Goal: Task Accomplishment & Management: Complete application form

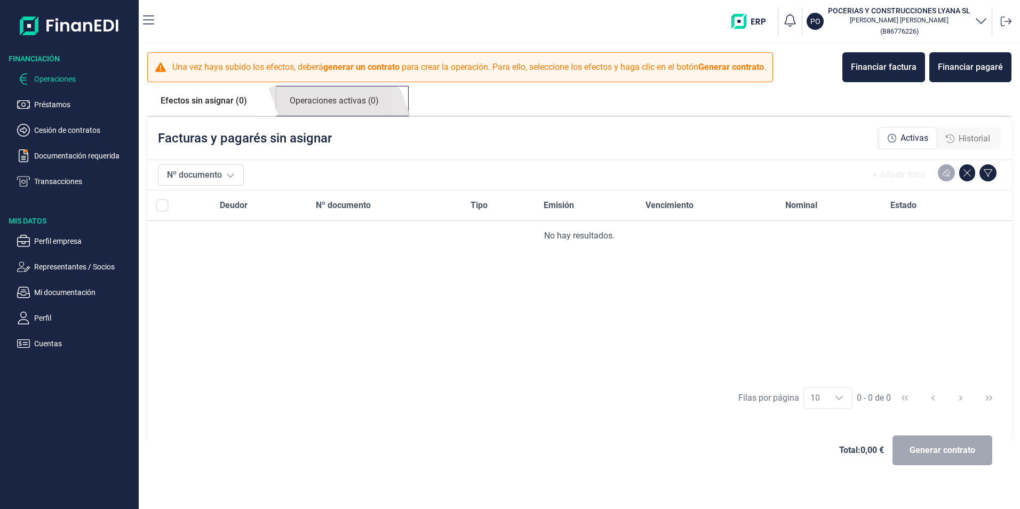
click at [341, 97] on link "Operaciones activas (0)" at bounding box center [334, 100] width 116 height 29
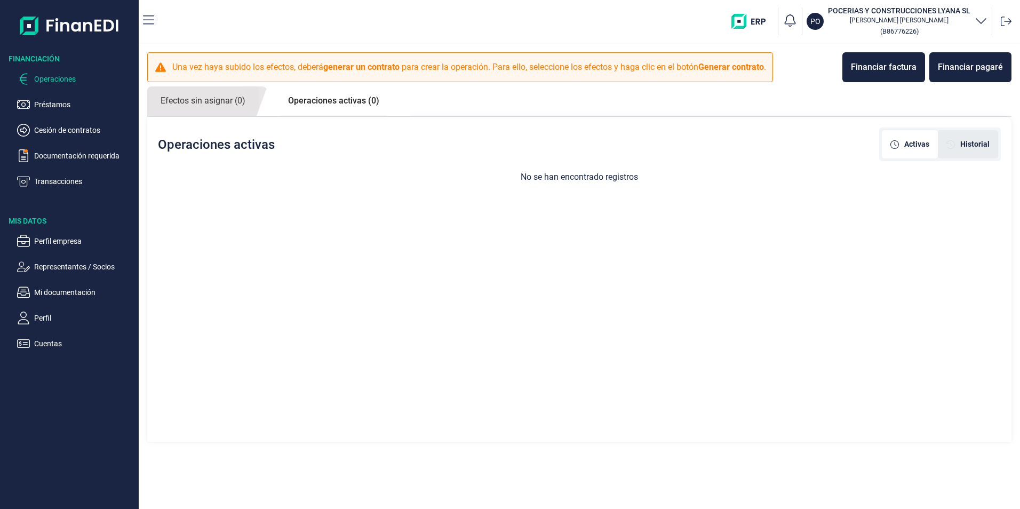
click at [968, 146] on span "Historial" at bounding box center [974, 144] width 29 height 11
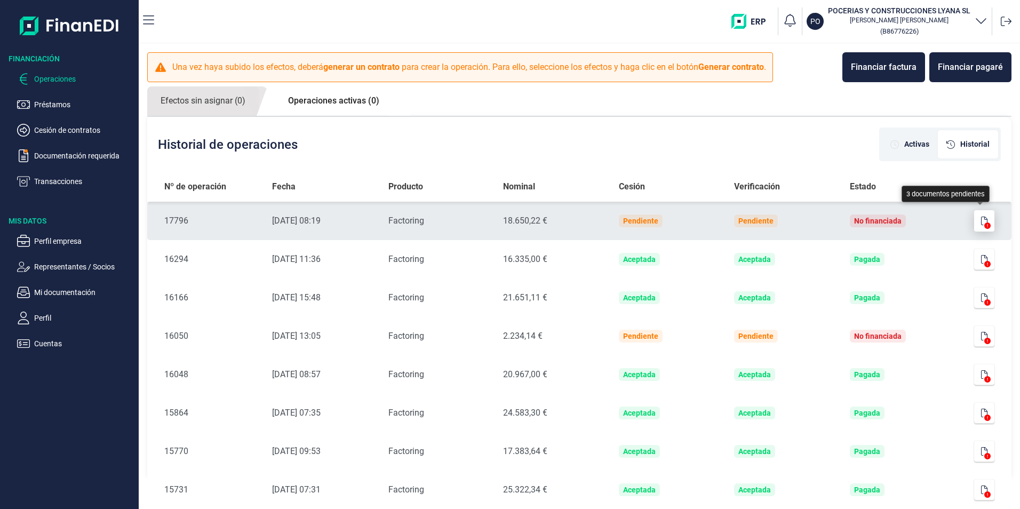
click at [981, 221] on icon "button" at bounding box center [984, 221] width 6 height 9
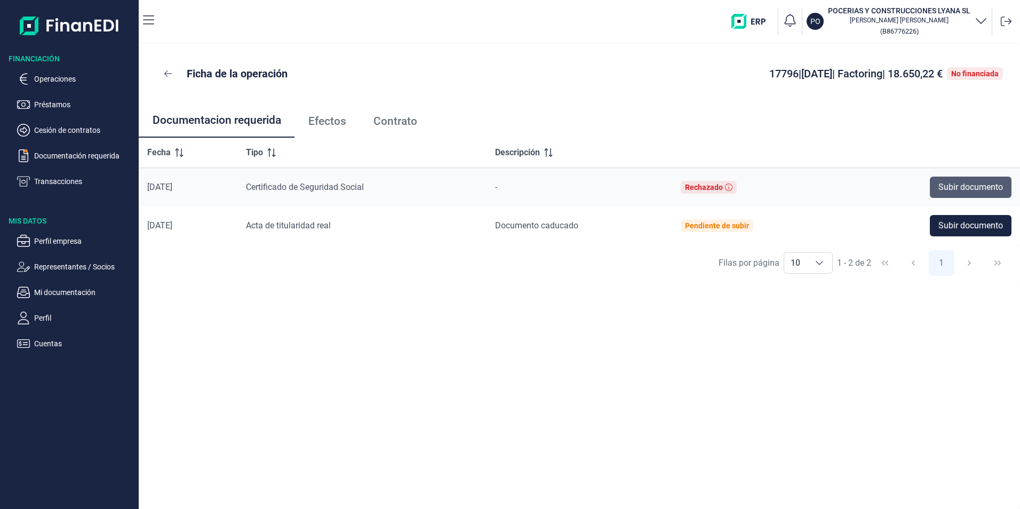
click at [959, 186] on span "Subir documento" at bounding box center [970, 187] width 65 height 13
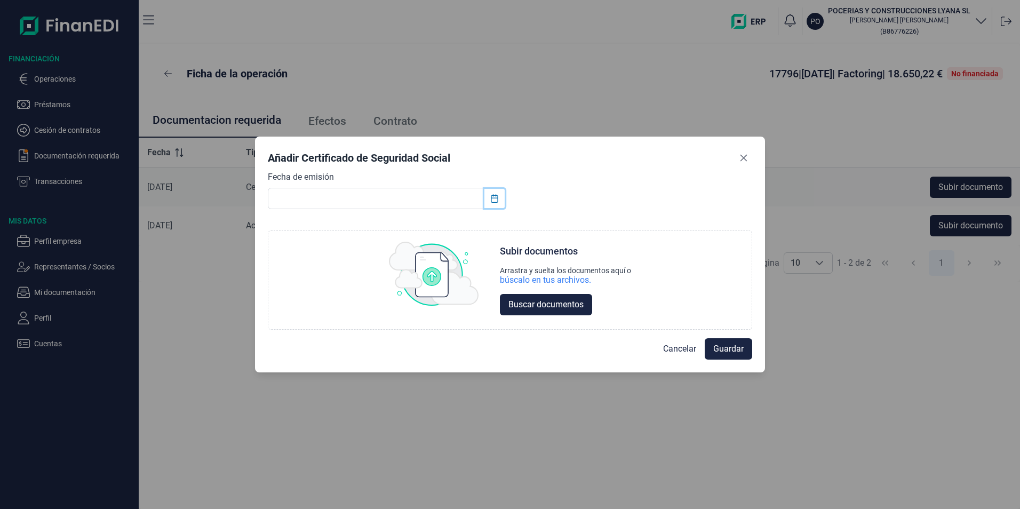
click at [494, 200] on icon "Choose Date" at bounding box center [494, 198] width 9 height 9
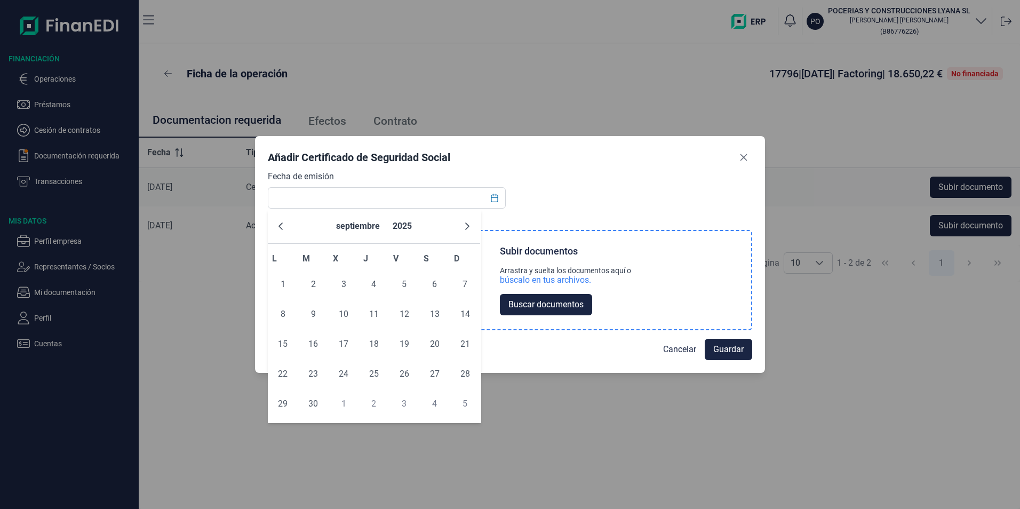
click at [569, 266] on div "Arrastra y suelta los documentos aquí o" at bounding box center [565, 270] width 131 height 9
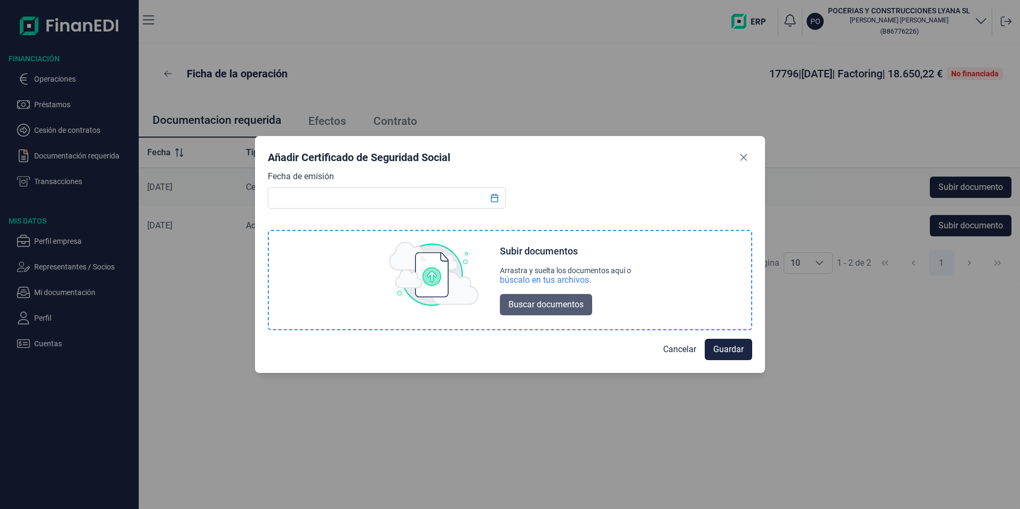
click at [530, 309] on span "Buscar documentos" at bounding box center [545, 304] width 75 height 13
click at [732, 348] on span "Guardar" at bounding box center [728, 348] width 30 height 13
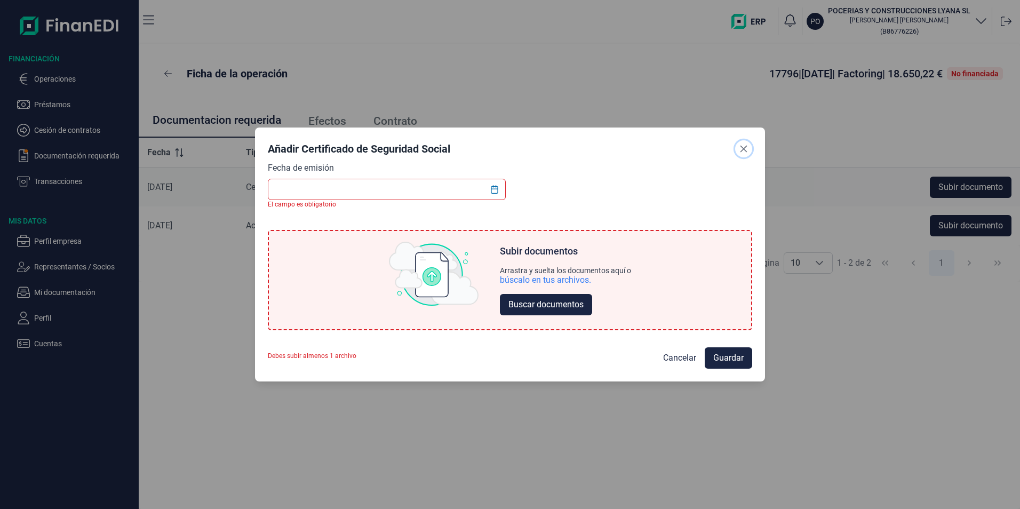
click at [745, 147] on icon "Close" at bounding box center [743, 149] width 7 height 7
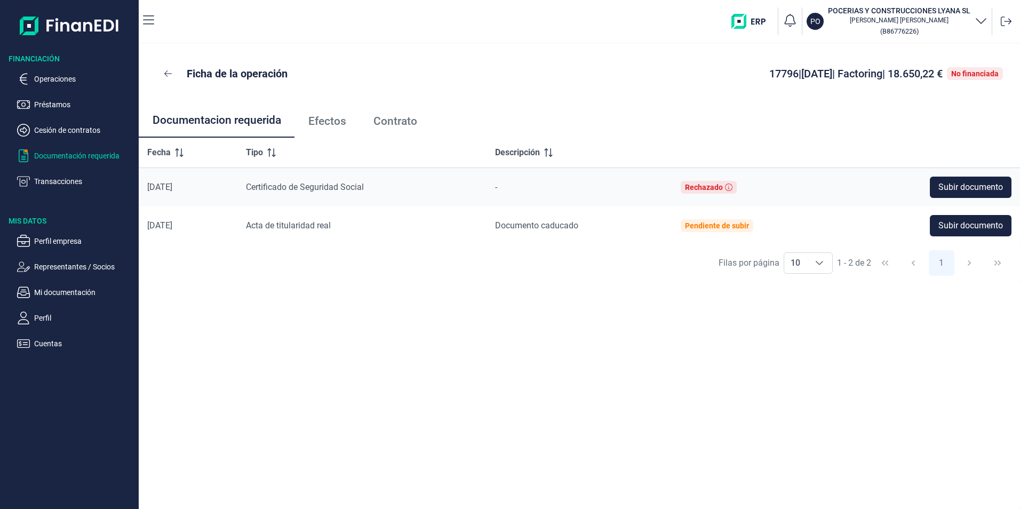
click at [99, 158] on p "Documentación requerida" at bounding box center [84, 155] width 100 height 13
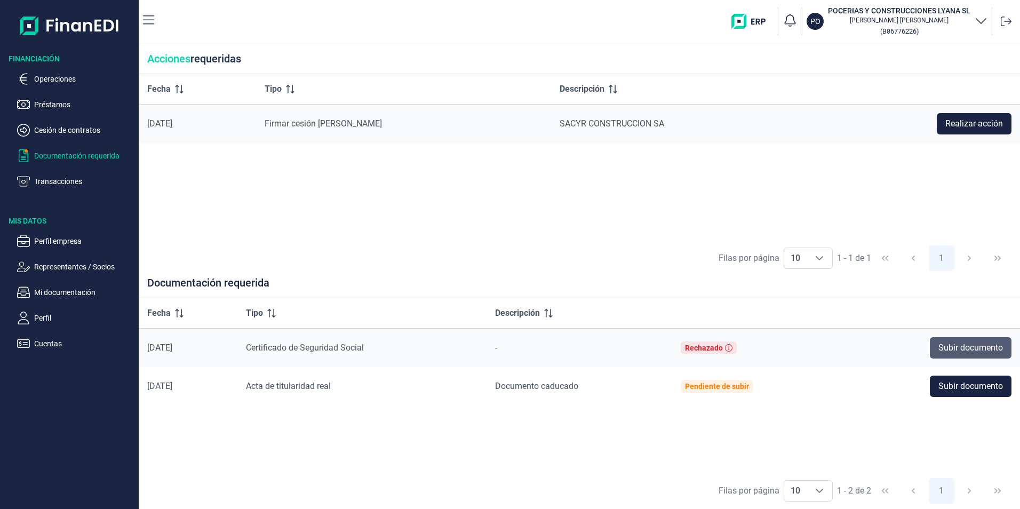
click at [946, 343] on span "Subir documento" at bounding box center [970, 347] width 65 height 13
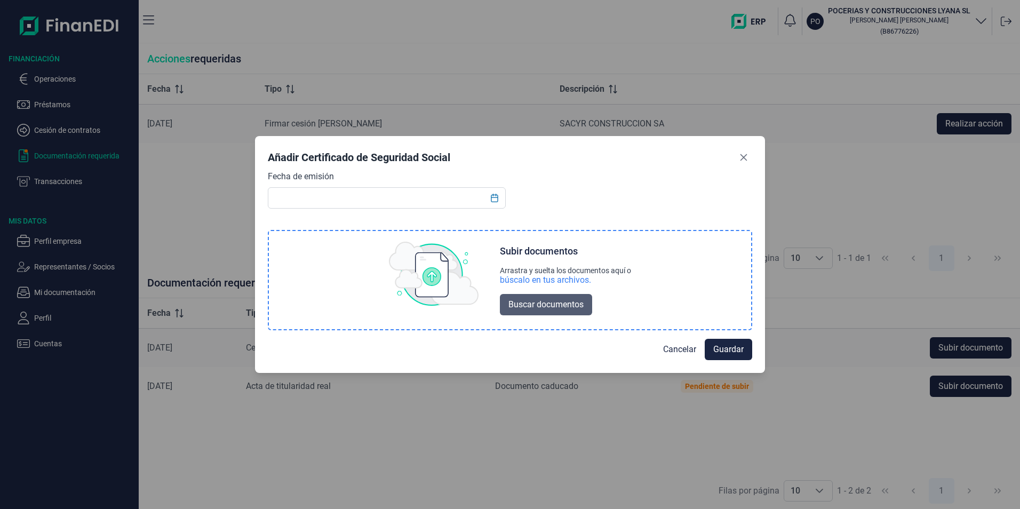
click at [581, 300] on span "Buscar documentos" at bounding box center [545, 304] width 75 height 13
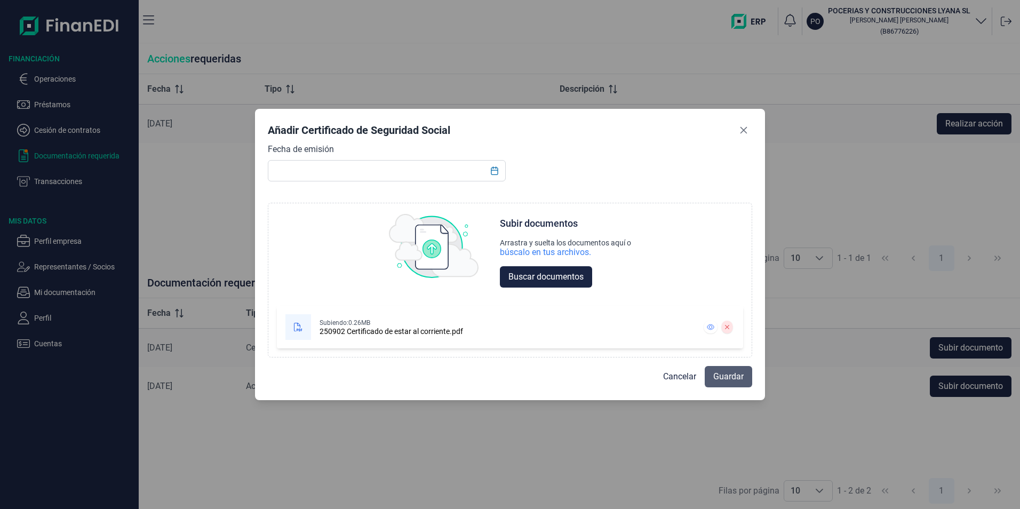
click at [715, 376] on span "Guardar" at bounding box center [728, 376] width 30 height 13
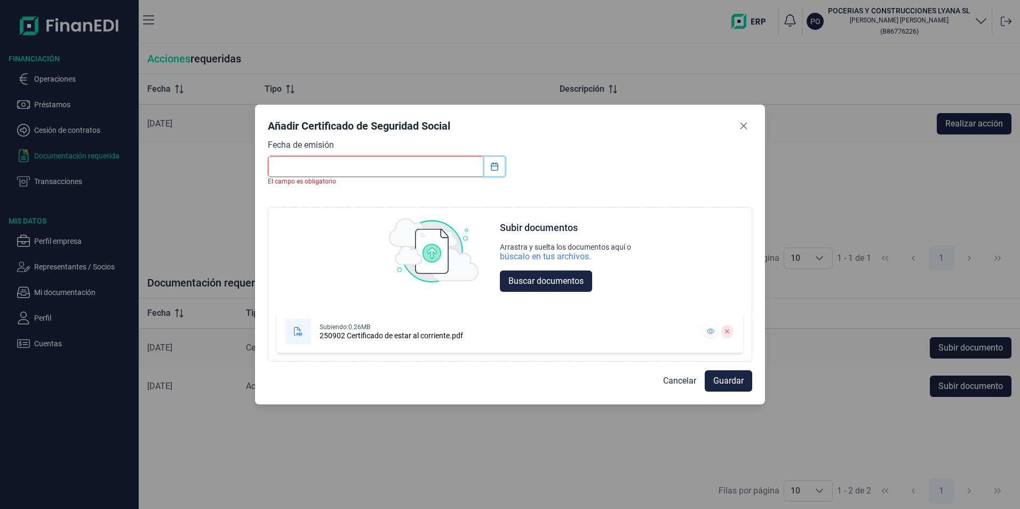
click at [497, 165] on icon "Choose Date" at bounding box center [494, 166] width 9 height 9
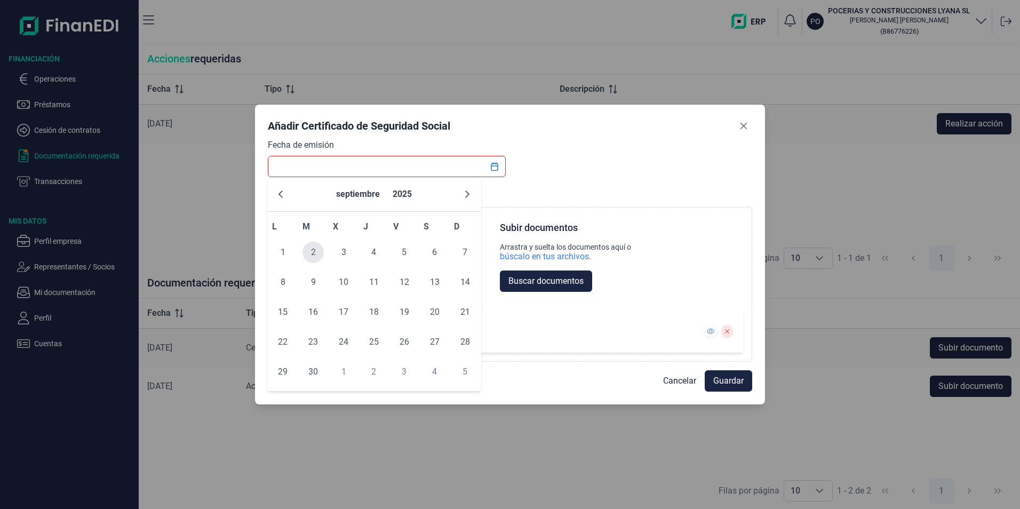
click at [315, 256] on span "2" at bounding box center [312, 252] width 21 height 21
type input "[DATE]"
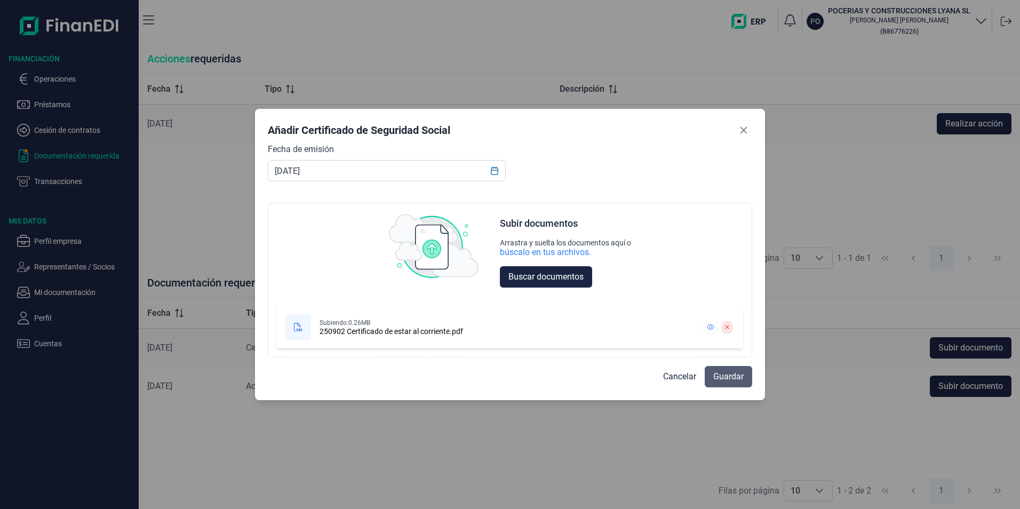
click at [740, 381] on span "Guardar" at bounding box center [728, 376] width 30 height 13
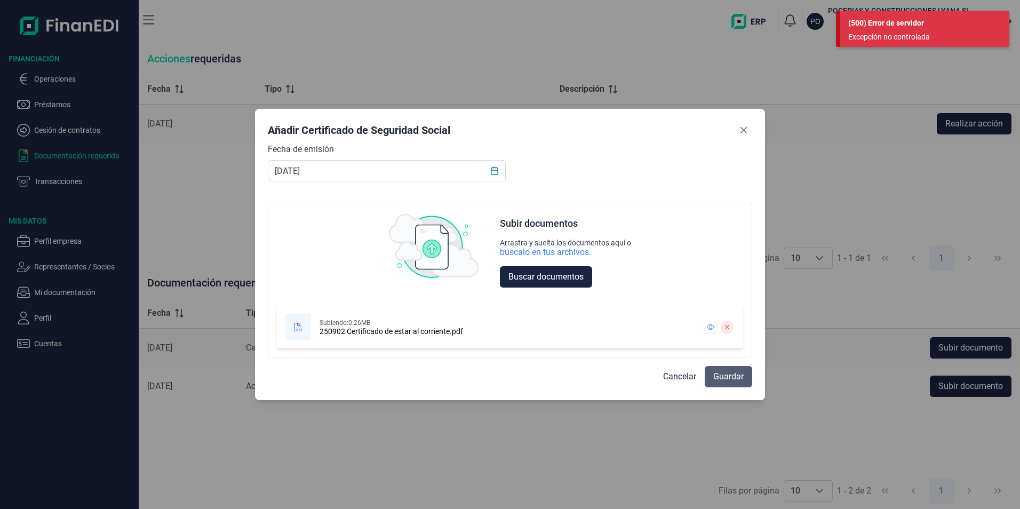
click at [728, 375] on span "Guardar" at bounding box center [728, 376] width 30 height 13
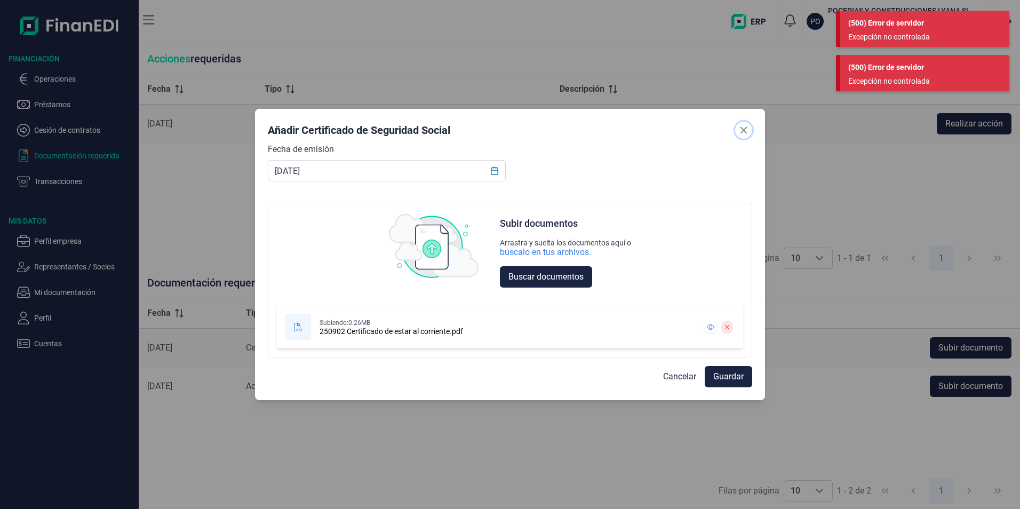
click at [748, 132] on icon "Close" at bounding box center [743, 130] width 9 height 9
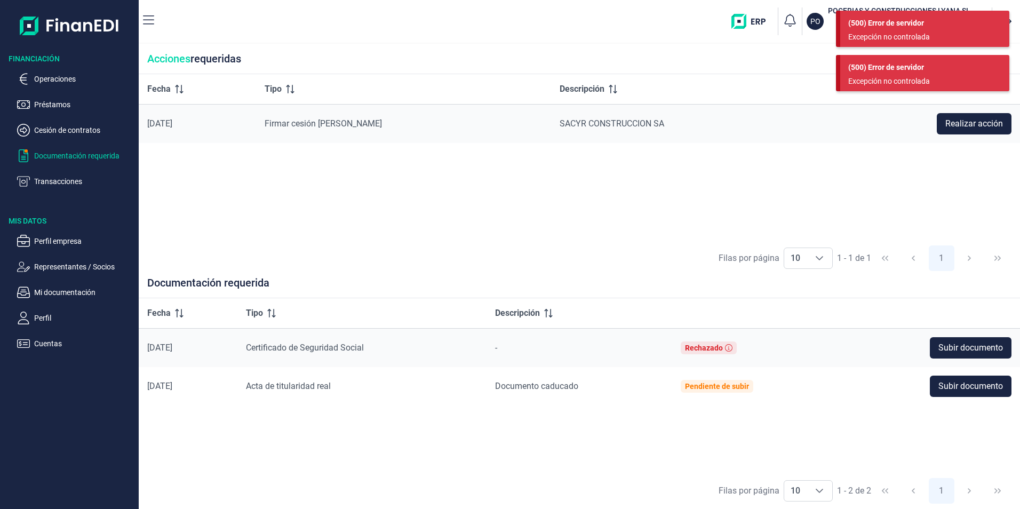
click at [68, 153] on p "Documentación requerida" at bounding box center [84, 155] width 100 height 13
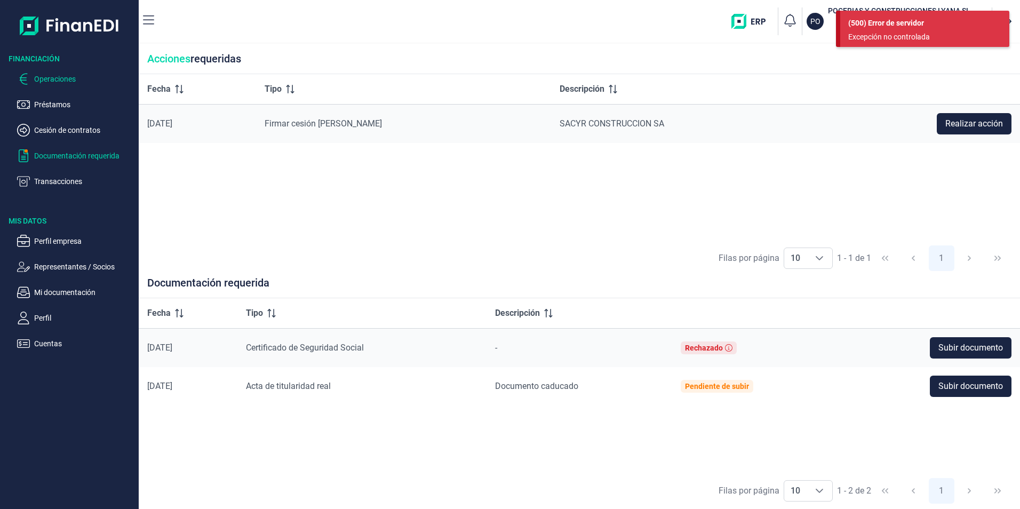
click at [51, 79] on p "Operaciones" at bounding box center [84, 79] width 100 height 13
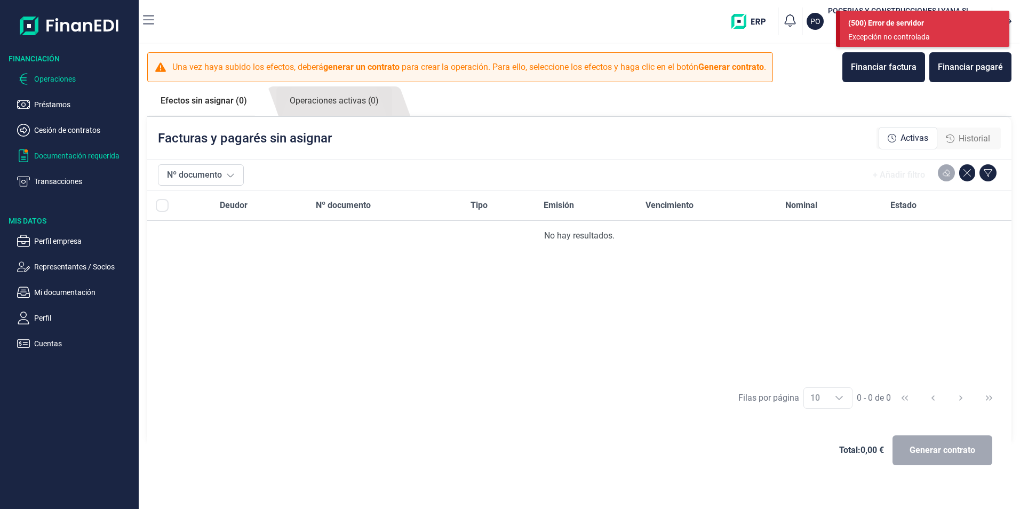
click at [74, 155] on p "Documentación requerida" at bounding box center [84, 155] width 100 height 13
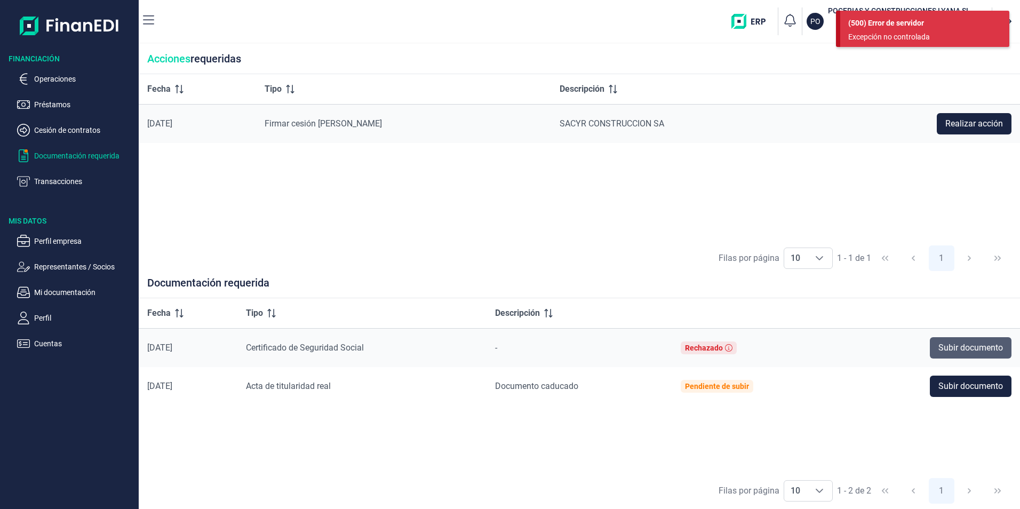
click at [950, 345] on span "Subir documento" at bounding box center [970, 347] width 65 height 13
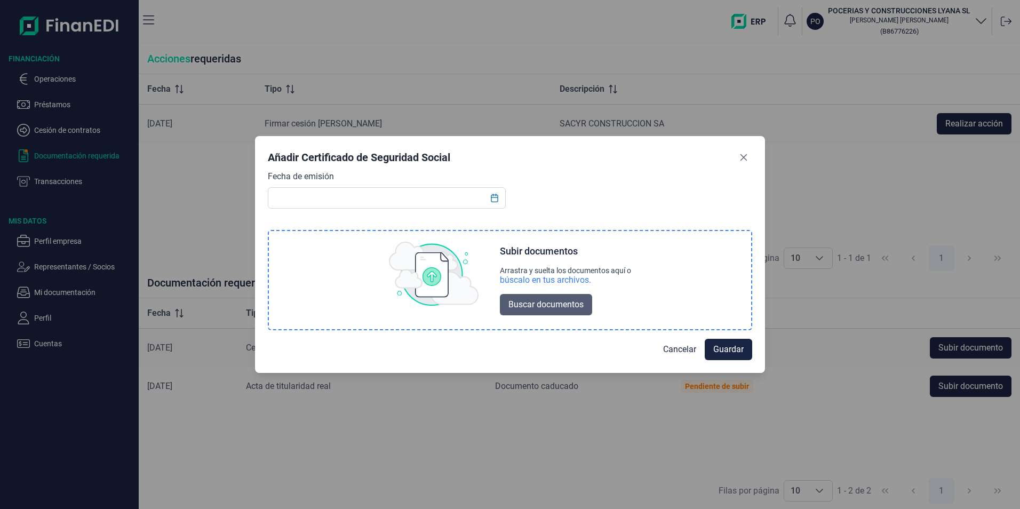
click at [530, 306] on span "Buscar documentos" at bounding box center [545, 304] width 75 height 13
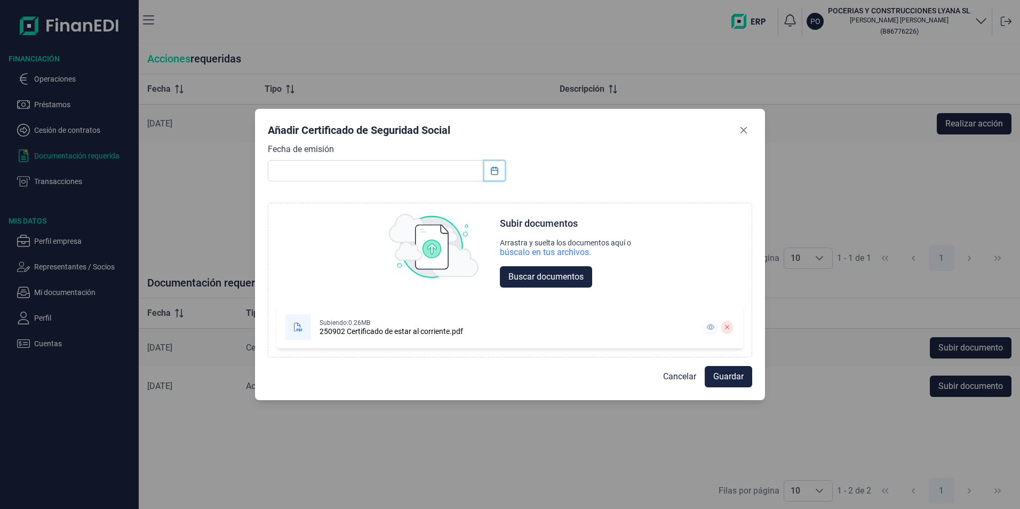
click at [496, 167] on icon "Choose Date" at bounding box center [494, 170] width 9 height 9
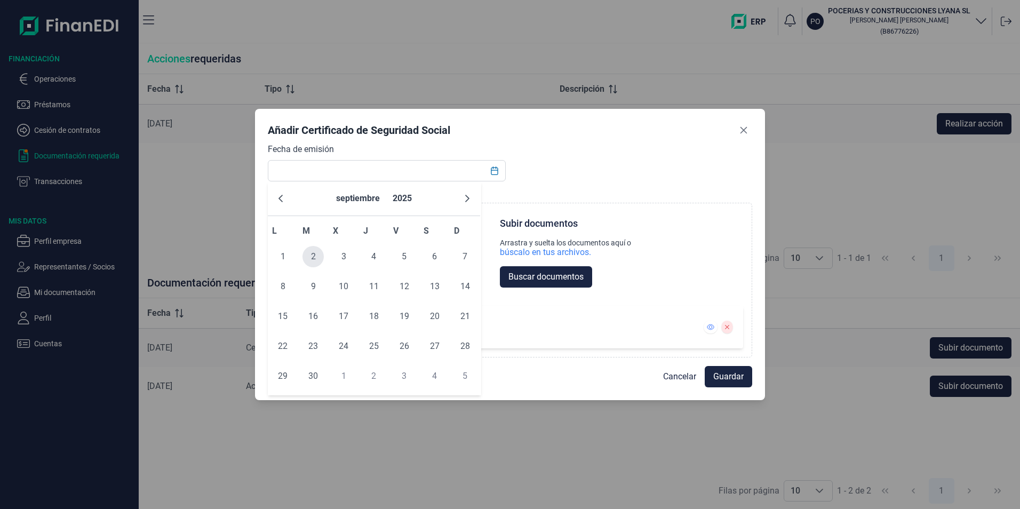
click at [318, 259] on span "2" at bounding box center [312, 256] width 21 height 21
type input "[DATE]"
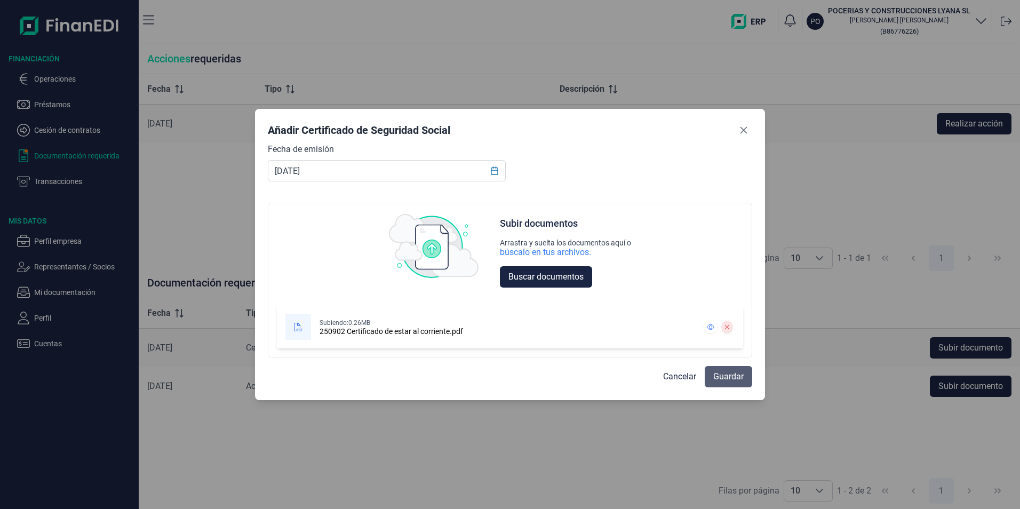
click at [717, 376] on span "Guardar" at bounding box center [728, 376] width 30 height 13
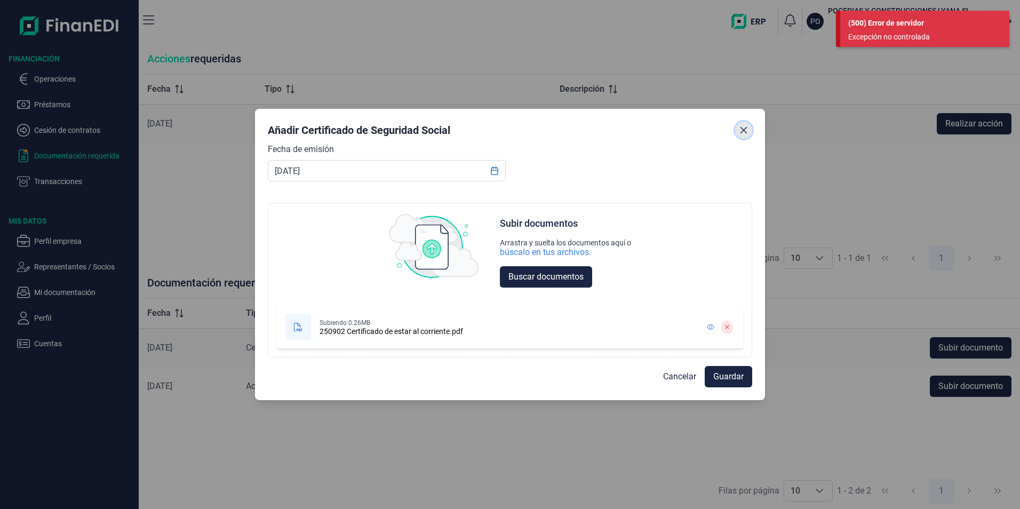
click at [744, 128] on icon "Close" at bounding box center [743, 130] width 9 height 9
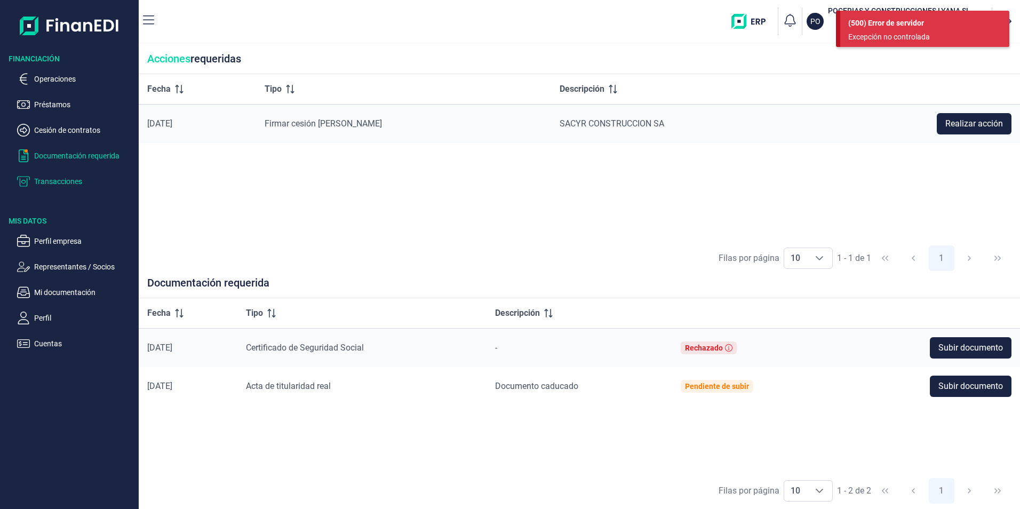
click at [66, 183] on p "Transacciones" at bounding box center [84, 181] width 100 height 13
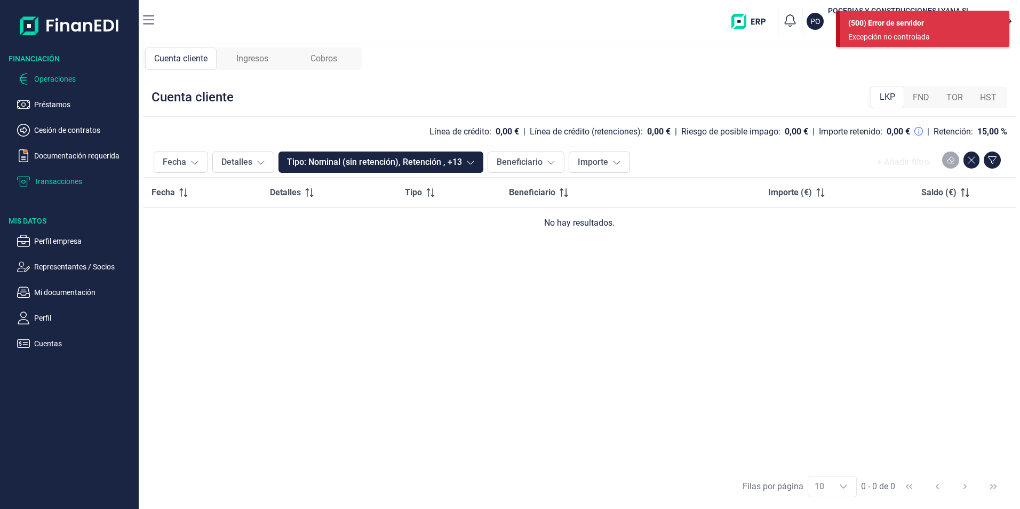
click at [61, 74] on p "Operaciones" at bounding box center [84, 79] width 100 height 13
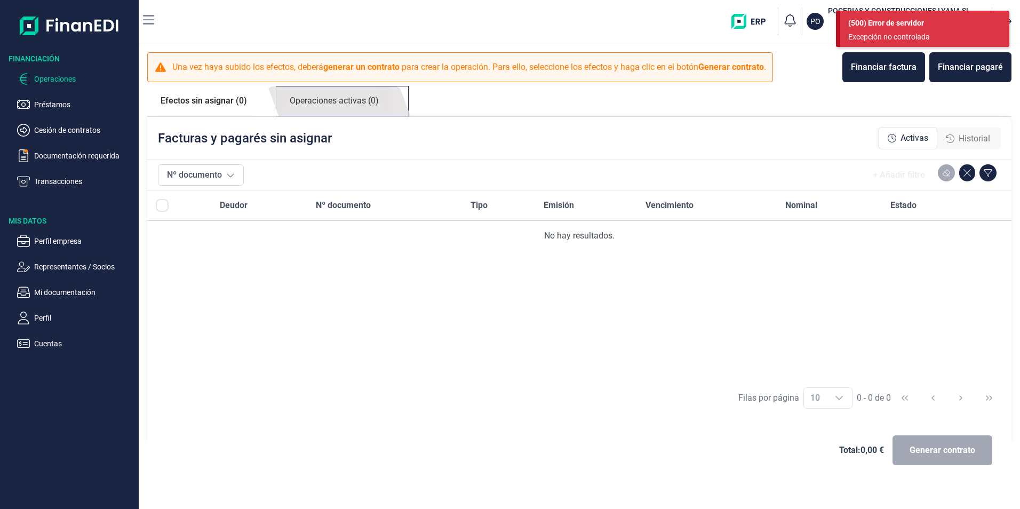
click at [322, 101] on link "Operaciones activas (0)" at bounding box center [334, 100] width 116 height 29
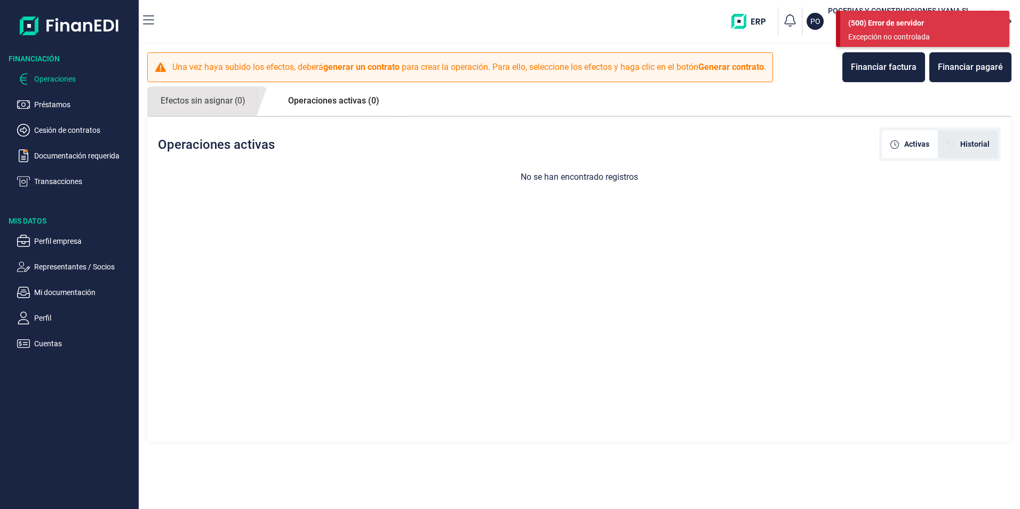
click at [977, 149] on div "Historial" at bounding box center [968, 144] width 60 height 28
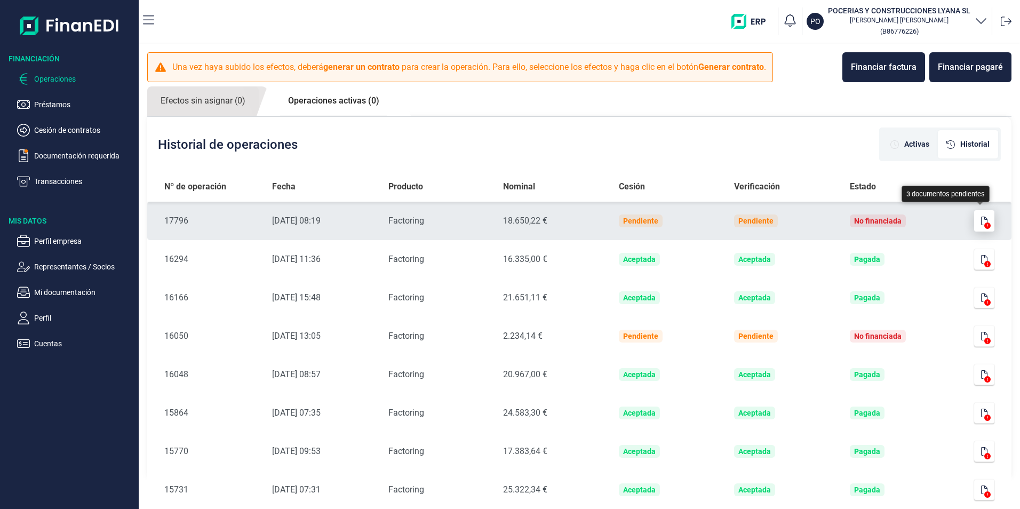
click at [985, 221] on button "button" at bounding box center [984, 220] width 20 height 21
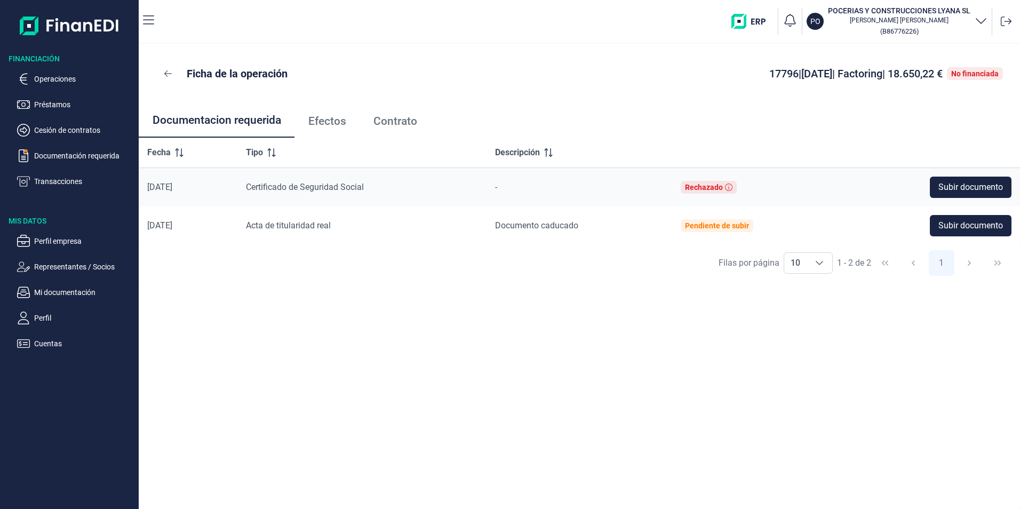
click at [381, 118] on span "Contrato" at bounding box center [395, 121] width 44 height 11
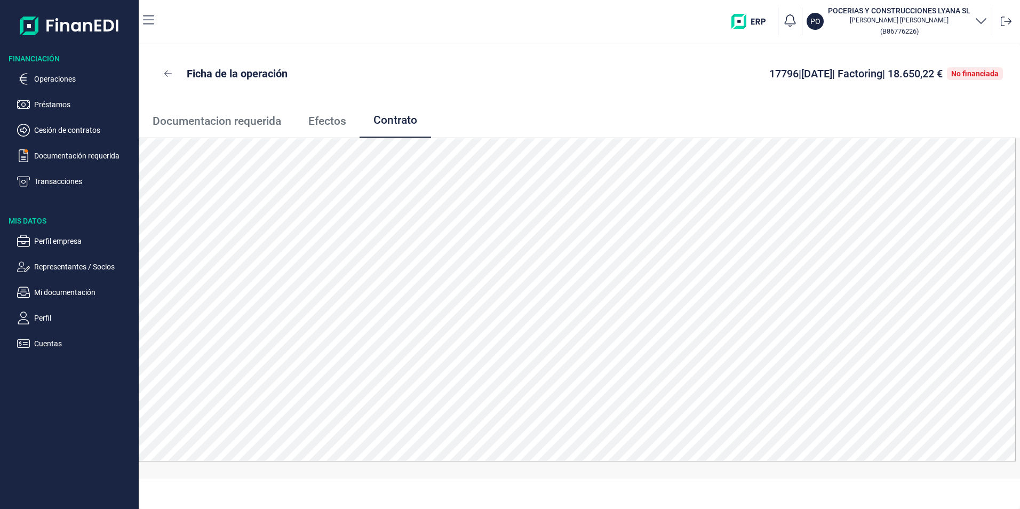
click at [339, 118] on span "Efectos" at bounding box center [327, 121] width 38 height 11
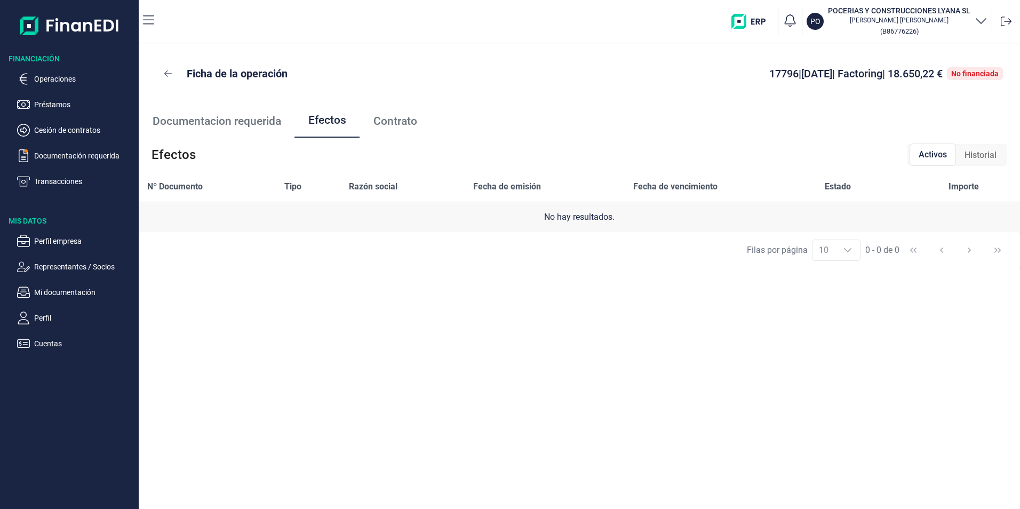
click at [979, 153] on span "Historial" at bounding box center [981, 155] width 32 height 13
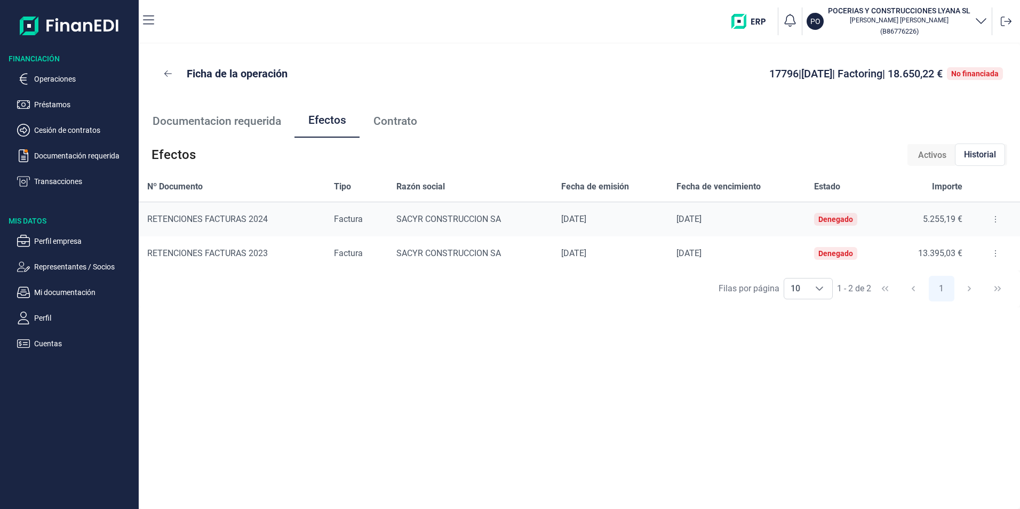
click at [993, 218] on button at bounding box center [995, 219] width 19 height 17
click at [956, 247] on span "Detalles efecto" at bounding box center [960, 246] width 49 height 11
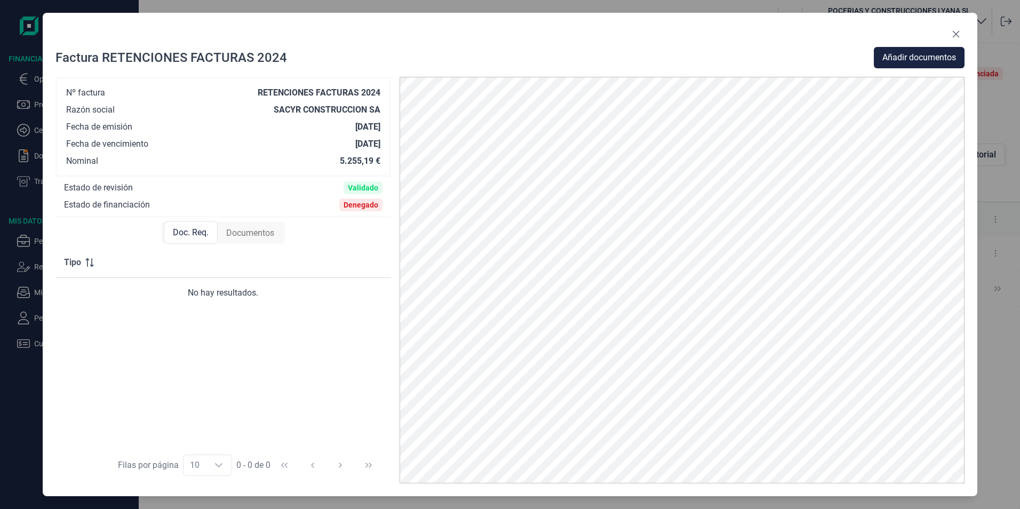
click at [246, 230] on span "Documentos" at bounding box center [250, 233] width 48 height 13
click at [195, 235] on span "Doc. Req." at bounding box center [190, 233] width 36 height 13
click at [954, 31] on icon "Close" at bounding box center [956, 34] width 9 height 9
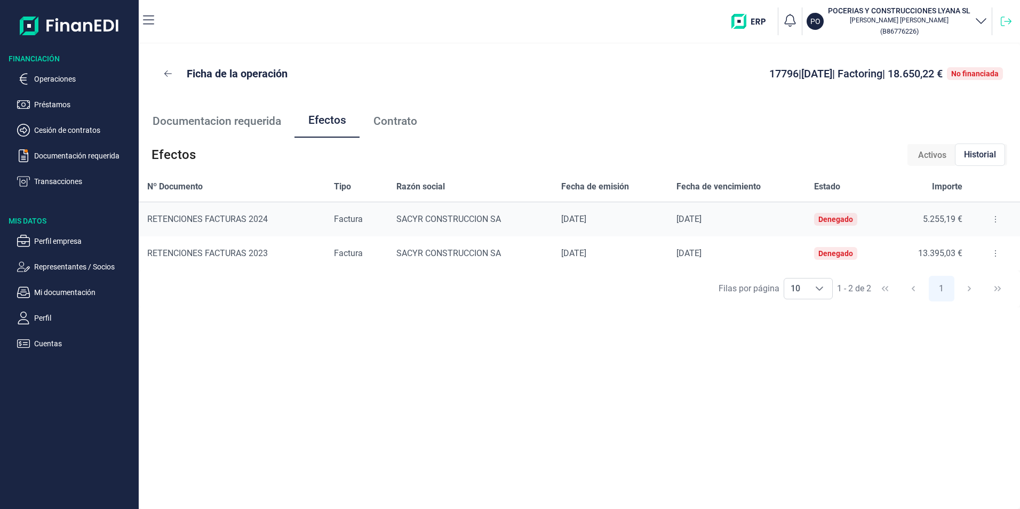
click at [1002, 19] on icon at bounding box center [1006, 21] width 11 height 11
